Goal: Find specific page/section: Find specific page/section

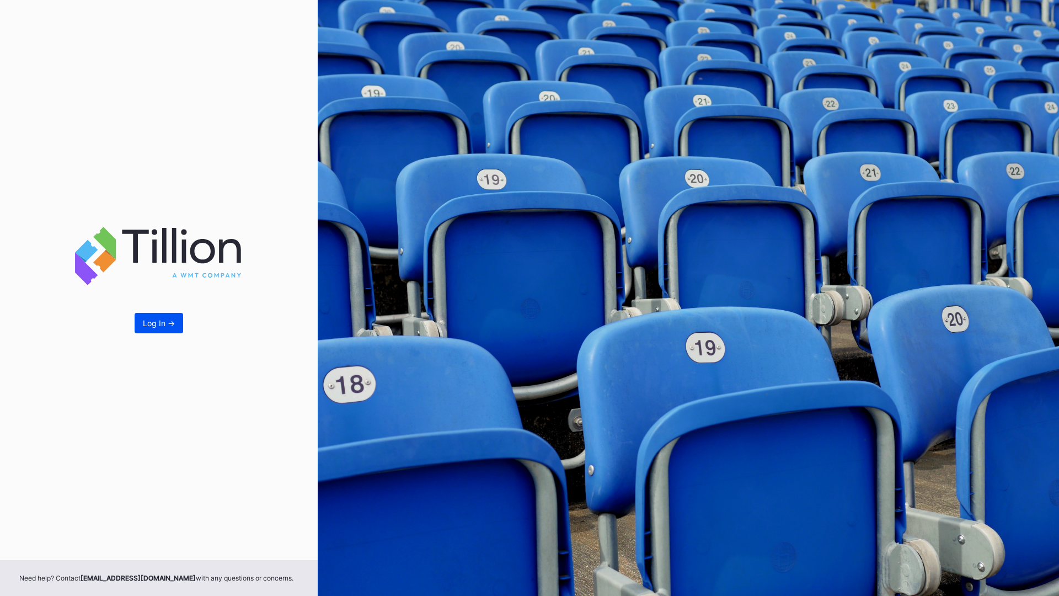
click at [162, 323] on div "Log In ->" at bounding box center [159, 322] width 32 height 9
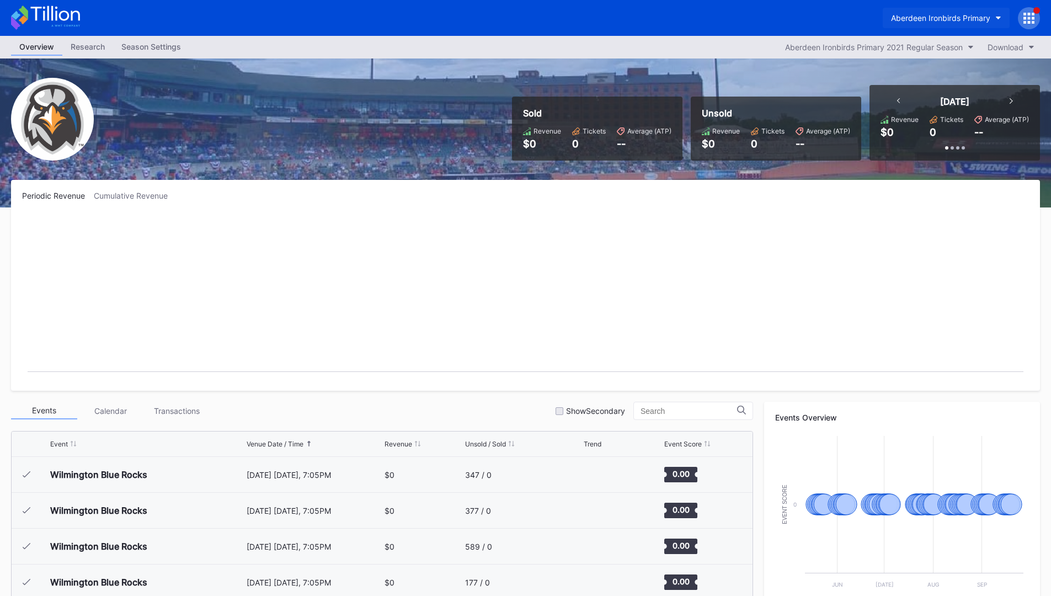
click at [945, 22] on div "Aberdeen Ironbirds Primary" at bounding box center [940, 17] width 99 height 9
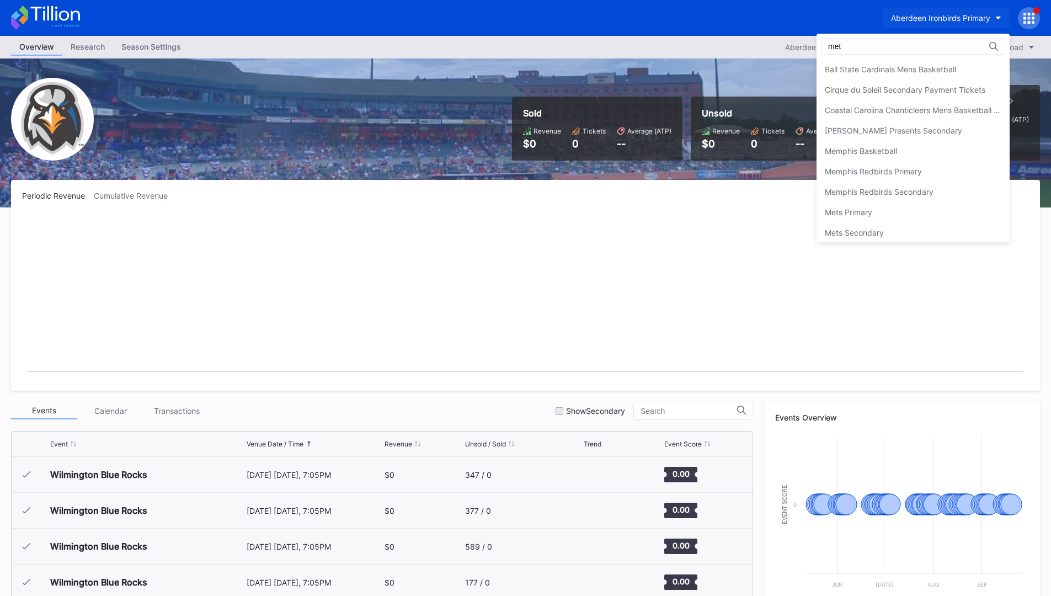
type input "mets"
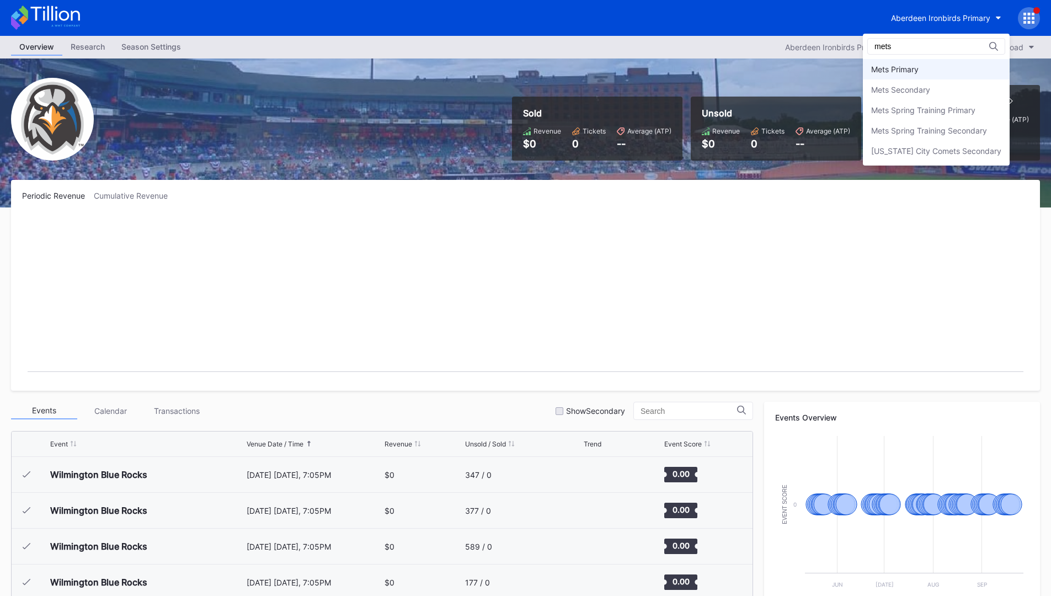
click at [904, 76] on div "Mets Primary" at bounding box center [936, 69] width 147 height 20
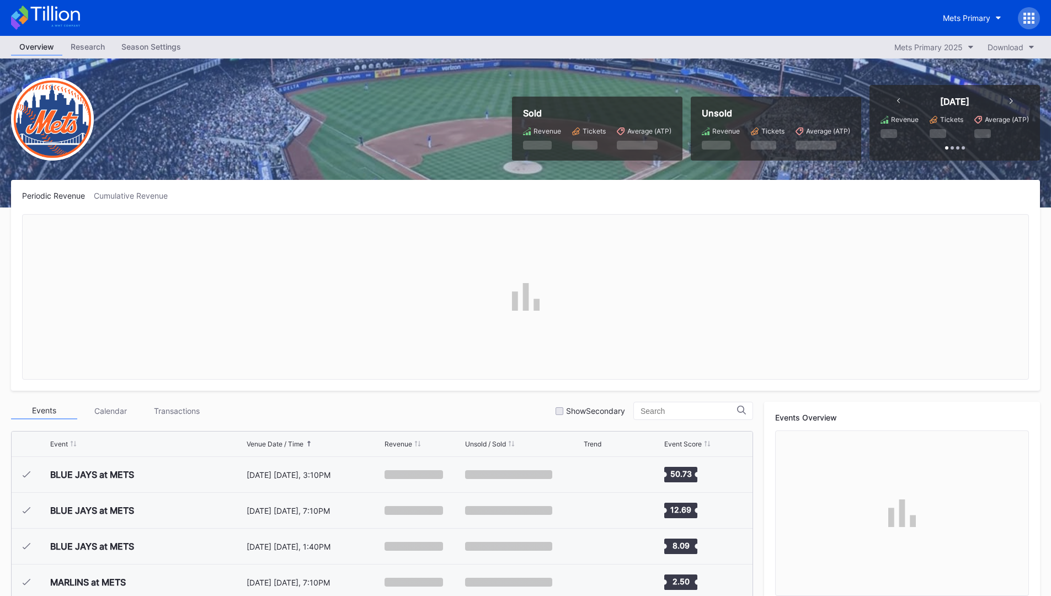
scroll to position [2116, 0]
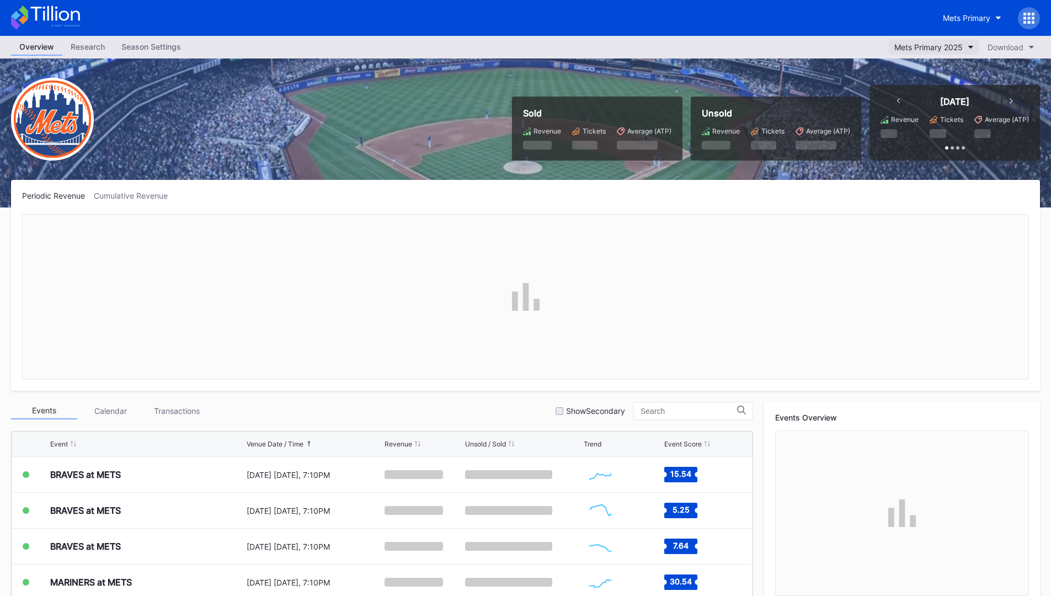
click at [951, 49] on div "Mets Primary 2025" at bounding box center [928, 46] width 68 height 9
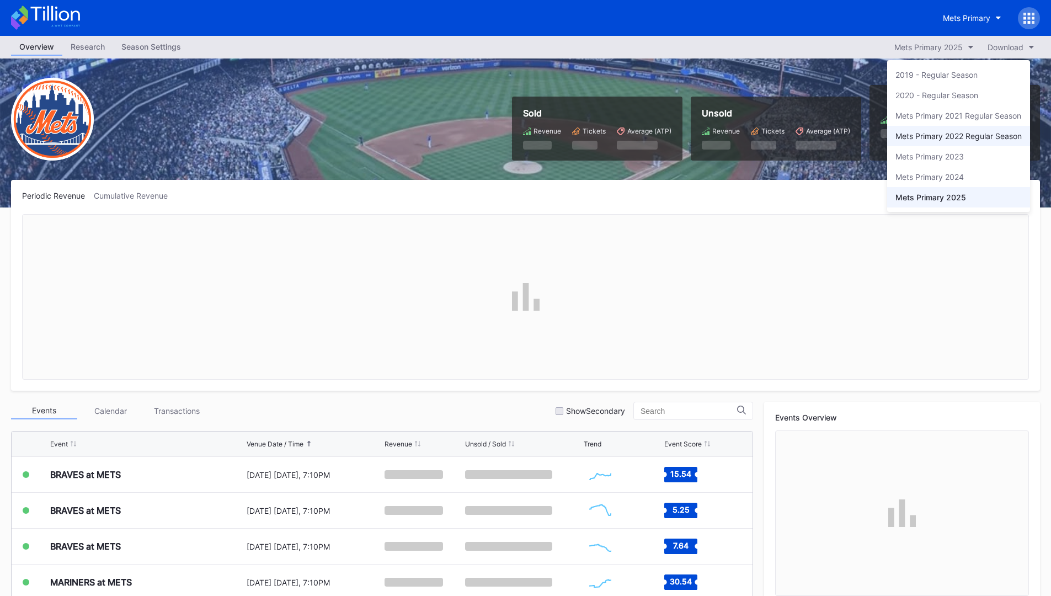
click at [949, 132] on div "Mets Primary 2022 Regular Season" at bounding box center [959, 135] width 126 height 9
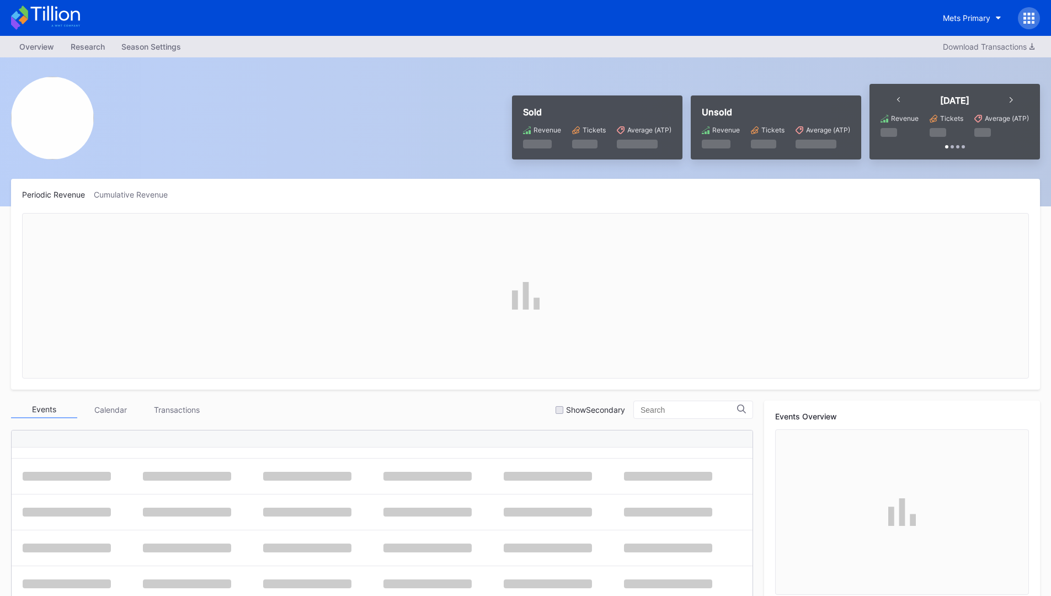
scroll to position [348, 0]
